Goal: Task Accomplishment & Management: Manage account settings

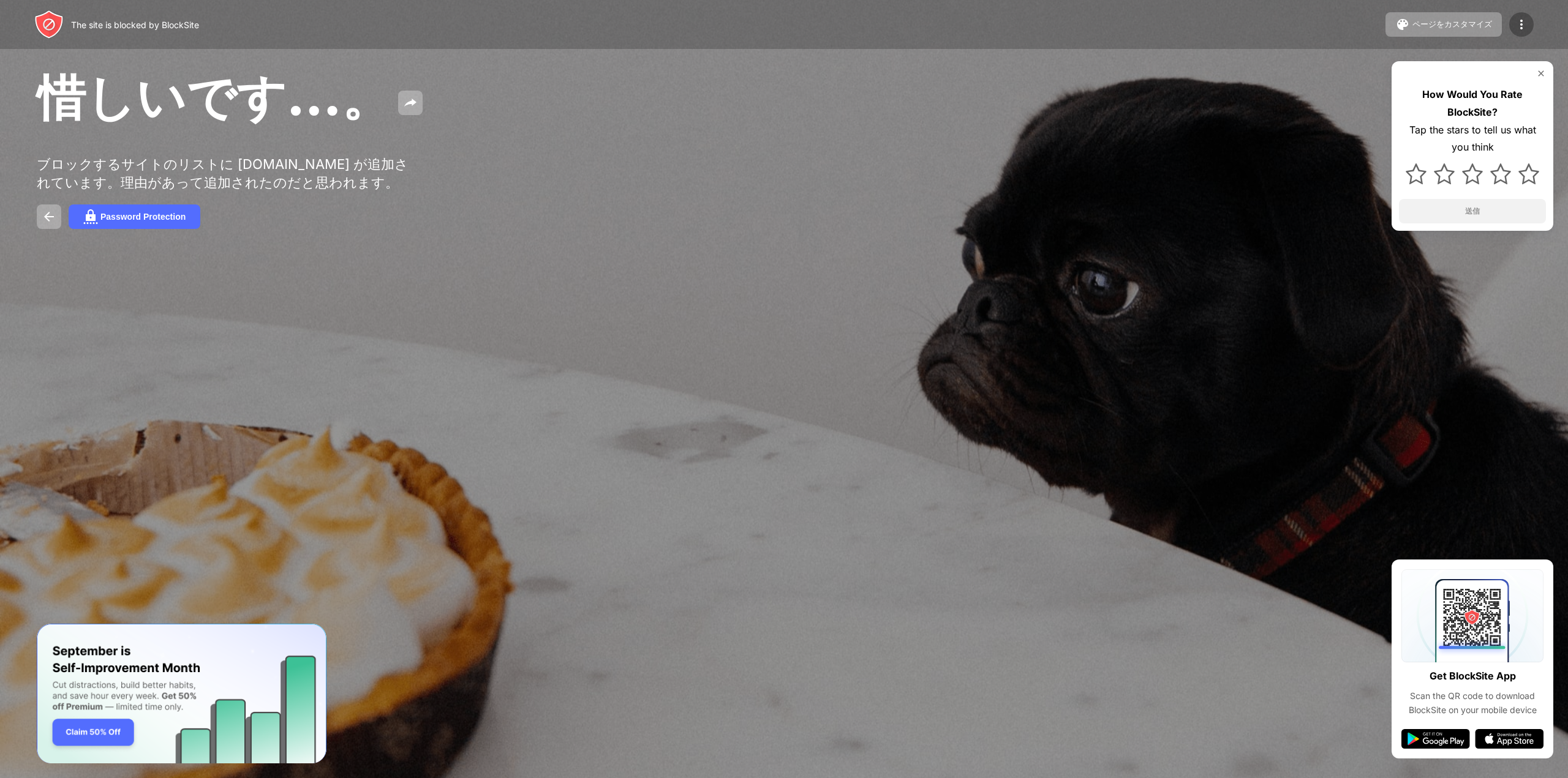
click at [1523, 18] on img at bounding box center [1522, 25] width 15 height 15
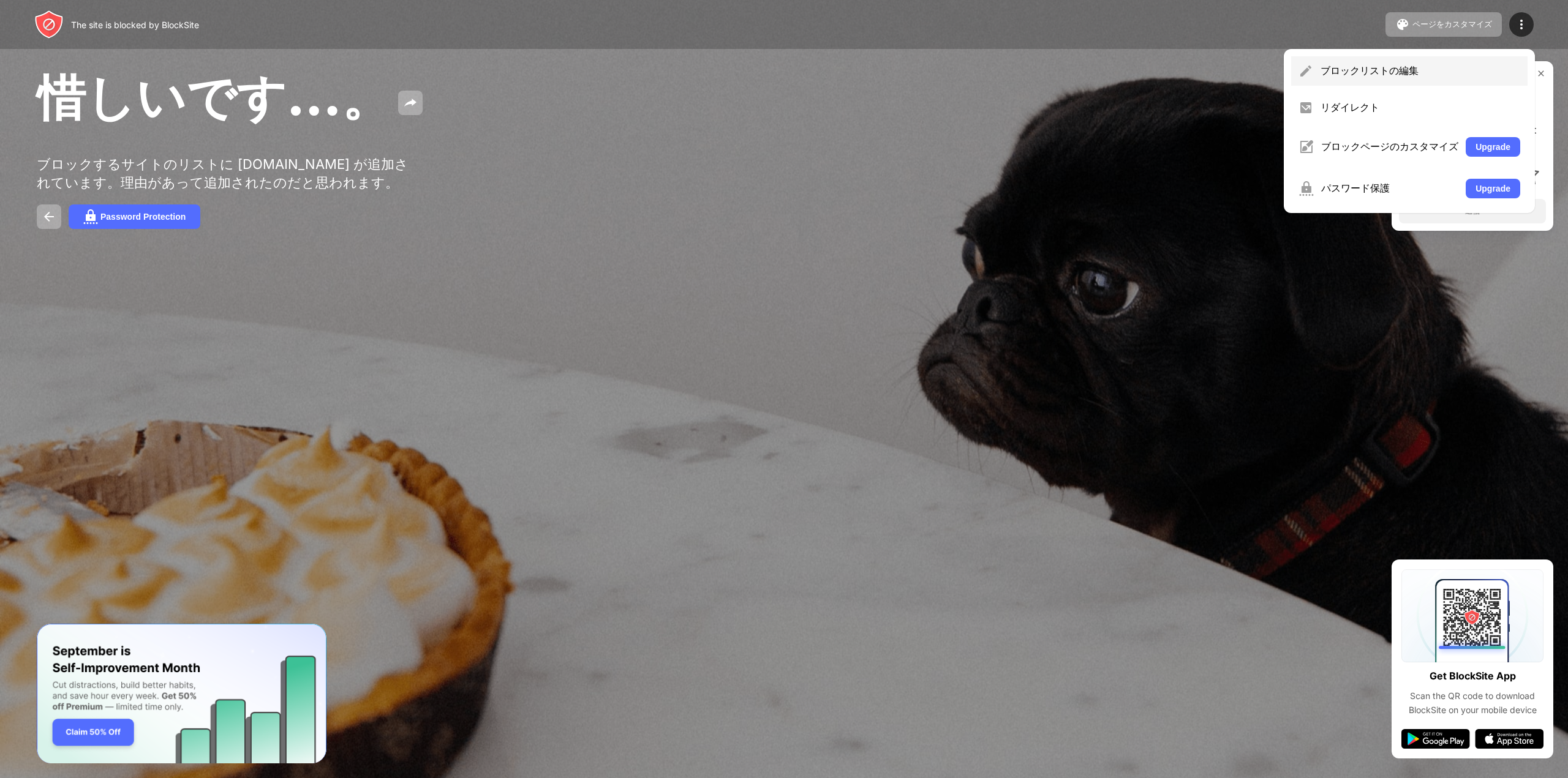
click at [1335, 65] on div "ブロックリストの編集" at bounding box center [1420, 71] width 199 height 14
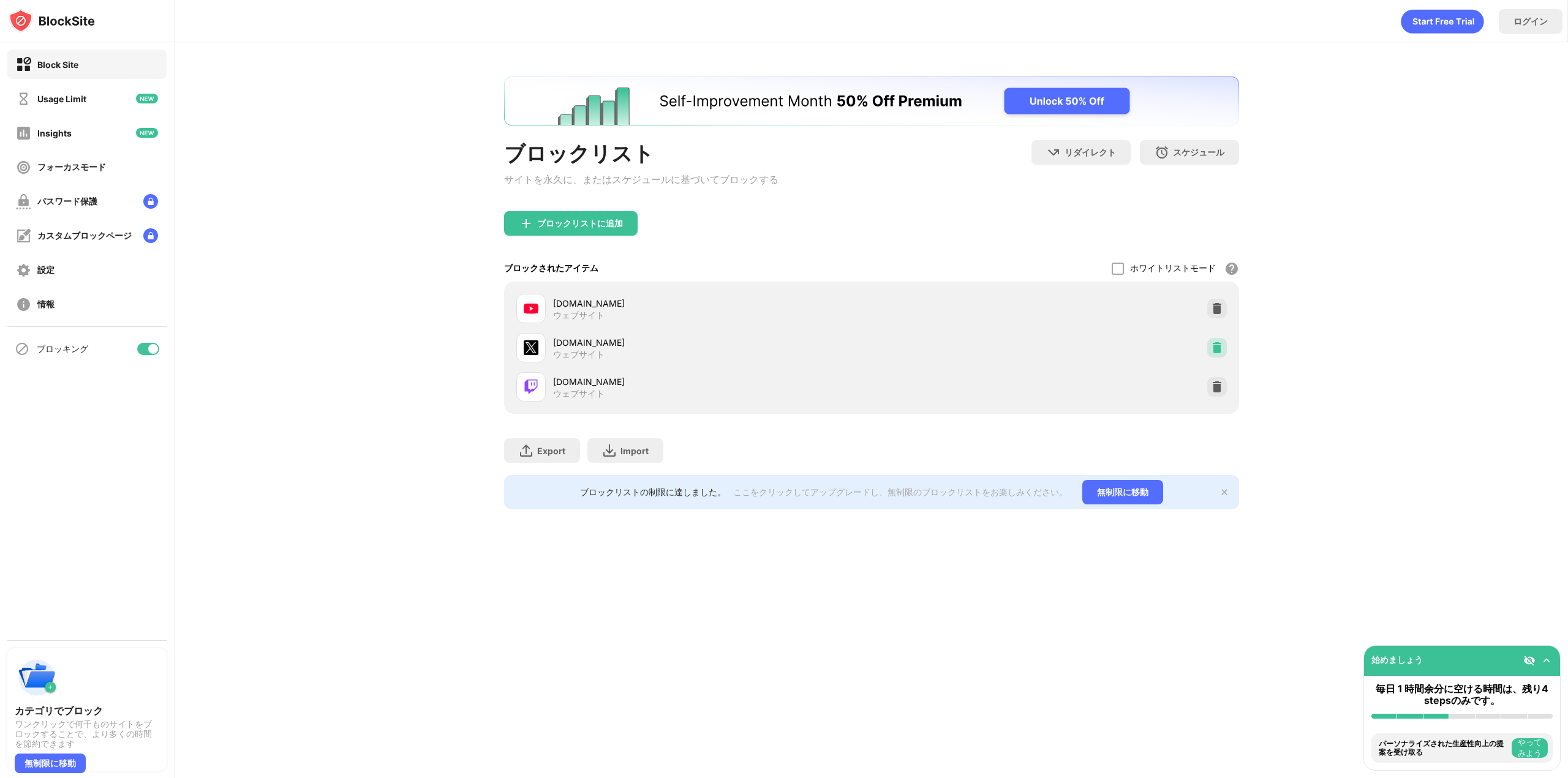
click at [1213, 349] on img at bounding box center [1217, 347] width 12 height 12
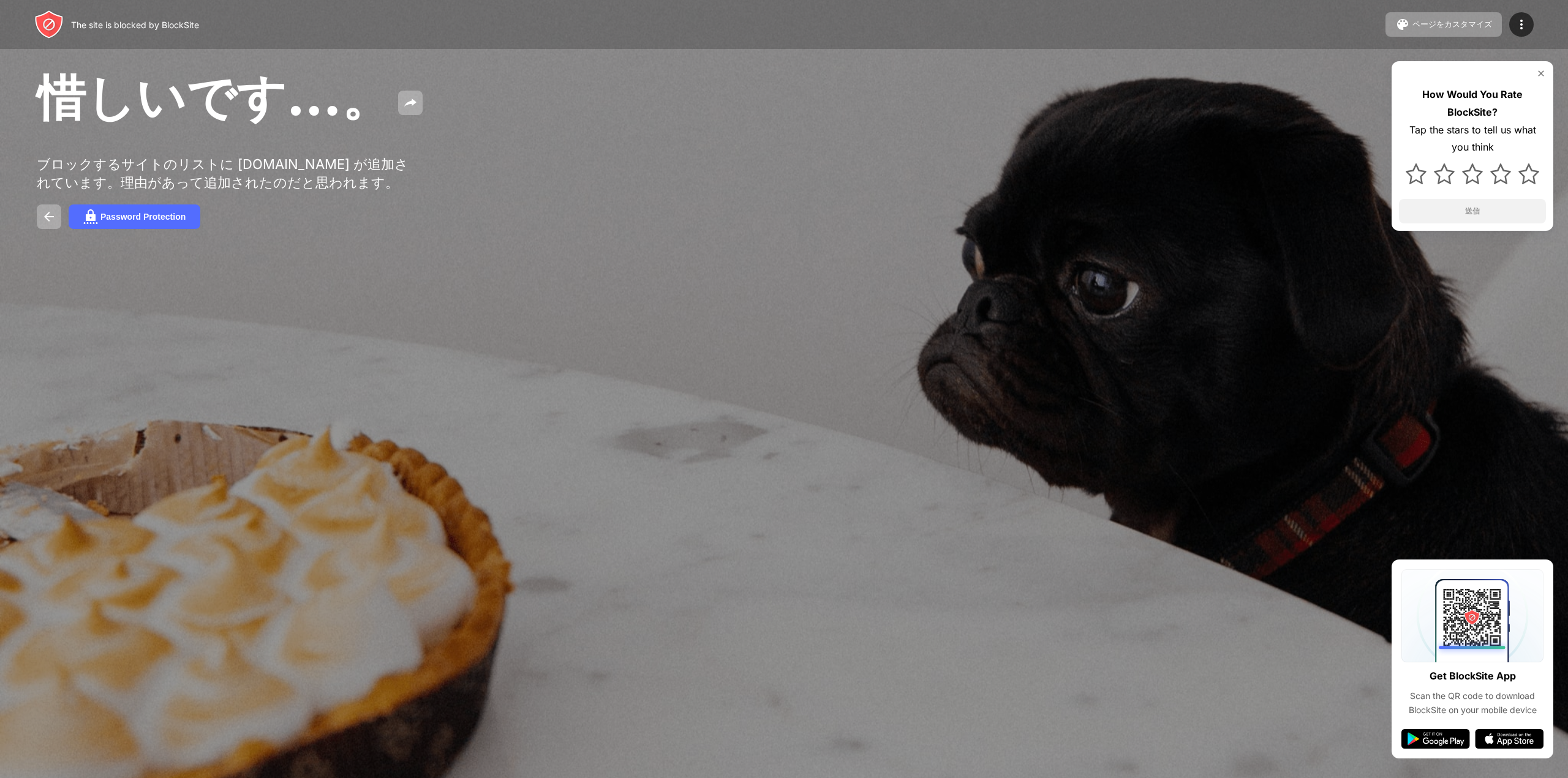
click at [1536, 23] on div "The site is blocked by BlockSite ページをカスタマイズ ブロックリストの編集 リダイレクト ブロックページのカスタマイズ Up…" at bounding box center [784, 24] width 1568 height 49
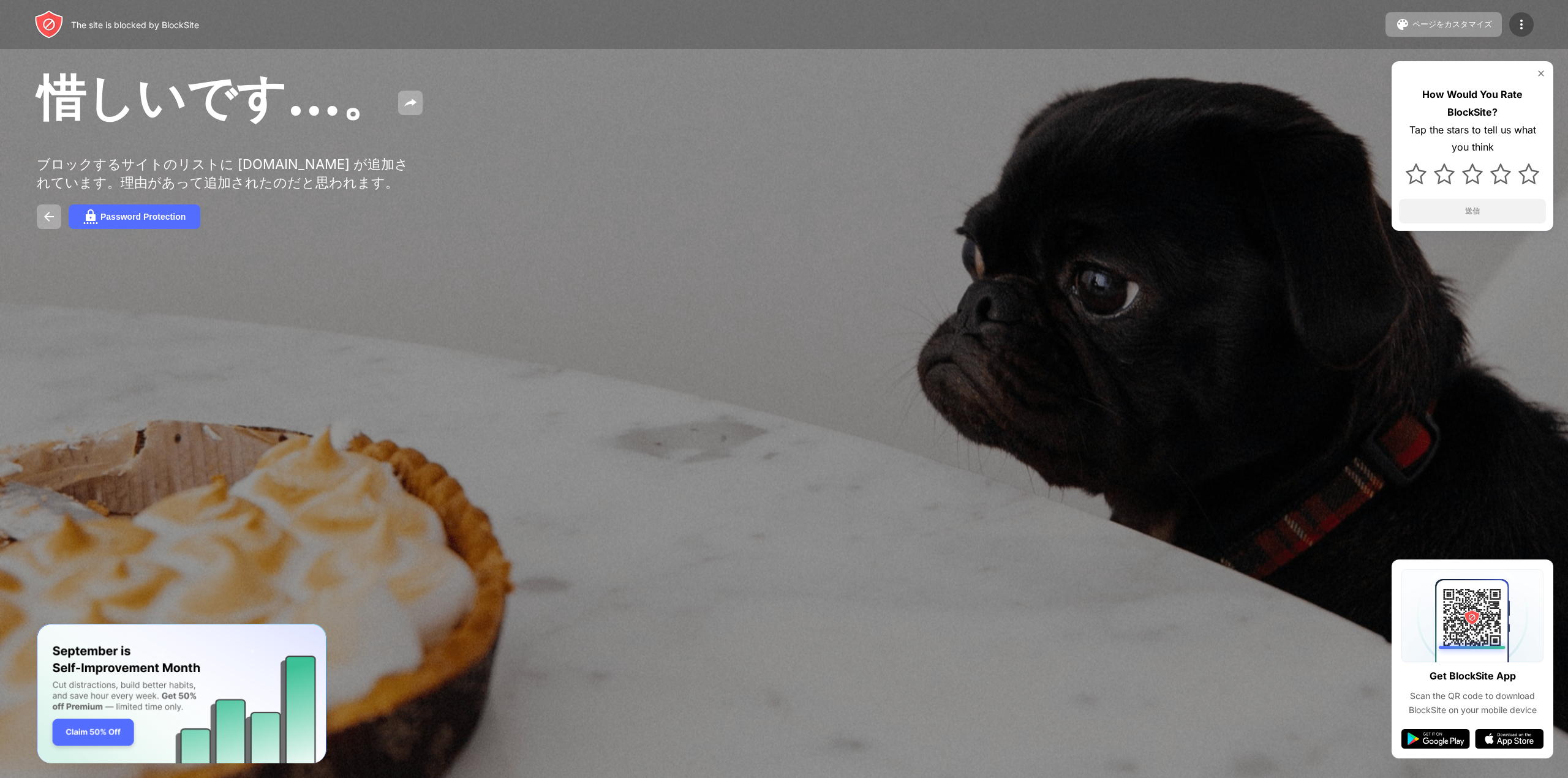
click at [1526, 23] on img at bounding box center [1522, 25] width 15 height 15
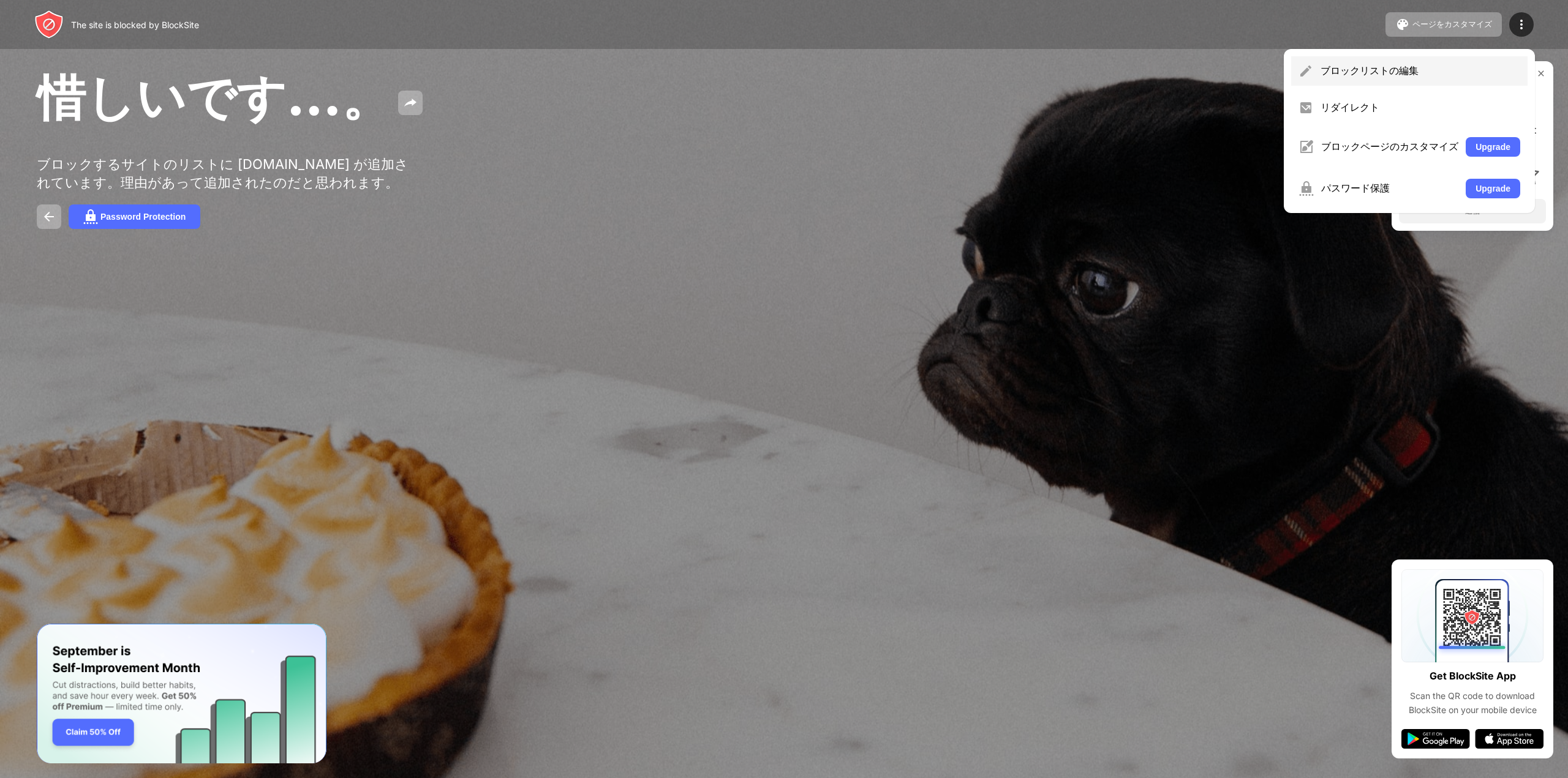
click at [1366, 66] on div "ブロックリストの編集" at bounding box center [1420, 71] width 199 height 14
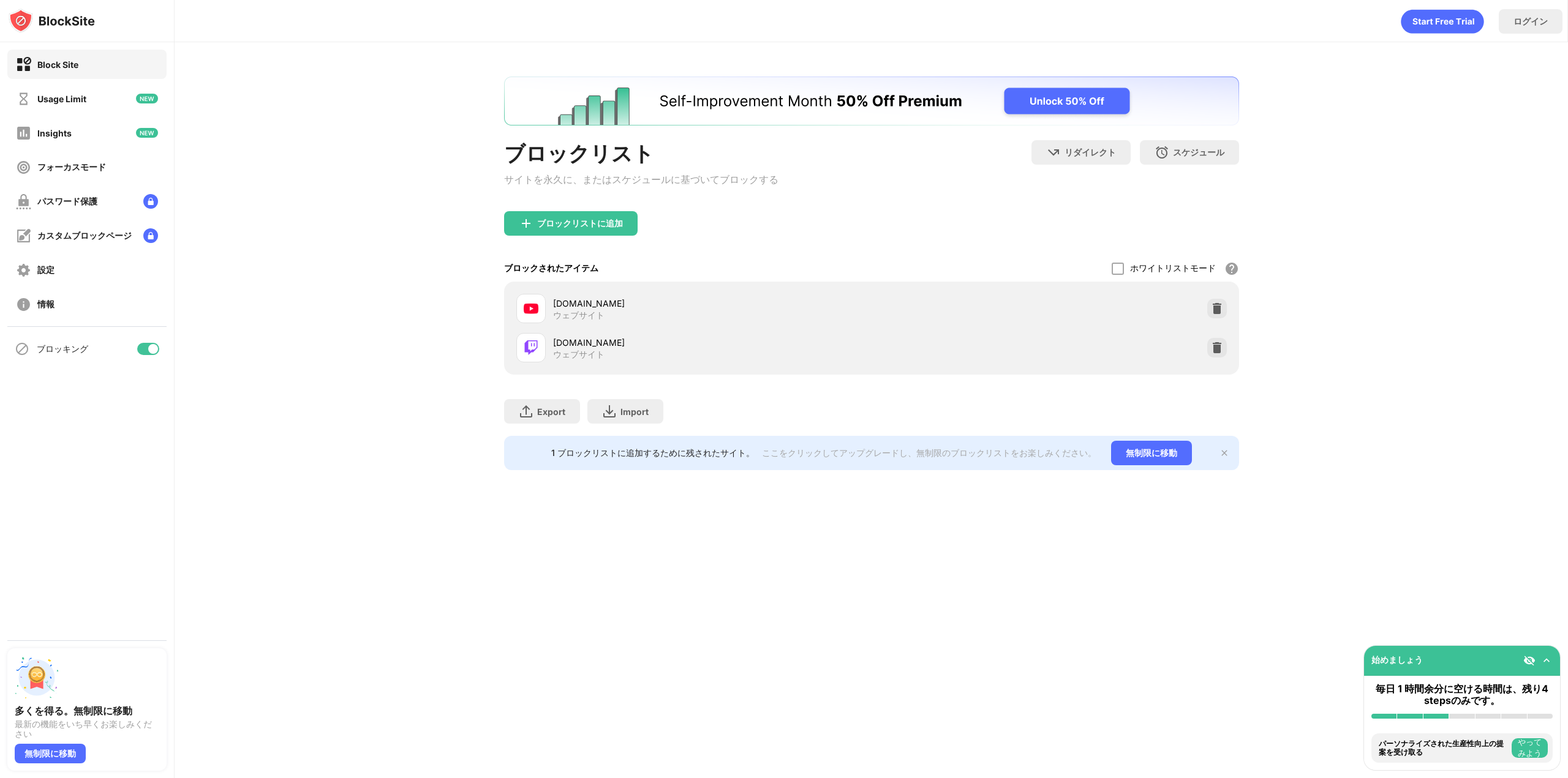
click at [1228, 353] on div "twitch.tv ウェブサイト" at bounding box center [872, 348] width 720 height 39
click at [1217, 353] on img at bounding box center [1217, 347] width 12 height 12
